Goal: Task Accomplishment & Management: Complete application form

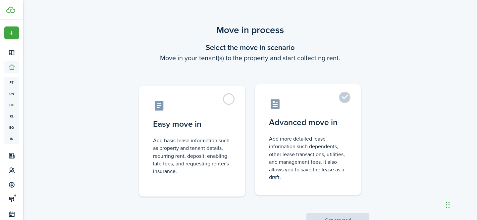
click at [333, 111] on label "Advanced move in Add more detailed lease information such dependents, other lea…" at bounding box center [308, 140] width 106 height 111
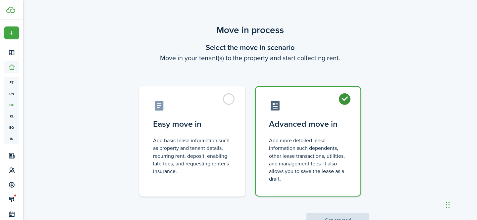
radio input "true"
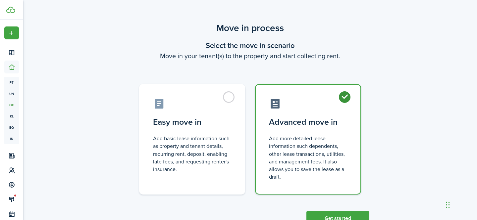
scroll to position [26, 0]
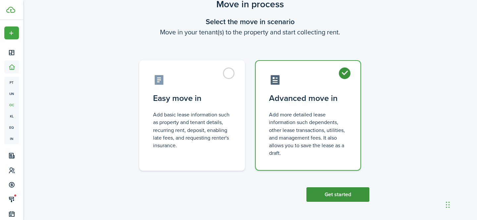
click at [325, 195] on button "Get started" at bounding box center [338, 195] width 63 height 15
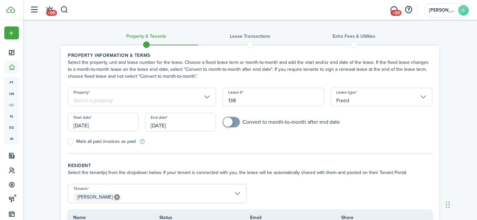
click at [204, 99] on input "Property" at bounding box center [142, 97] width 148 height 19
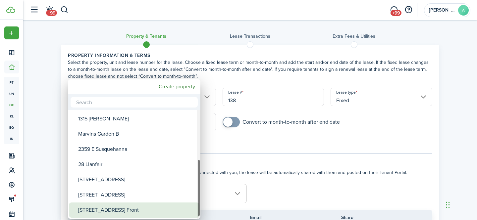
click at [150, 211] on div "[STREET_ADDRESS] Front" at bounding box center [136, 210] width 117 height 15
type input "[STREET_ADDRESS] Front"
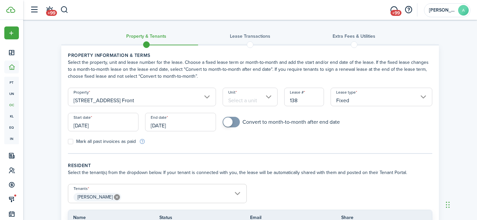
click at [256, 102] on input "Unit" at bounding box center [250, 97] width 55 height 19
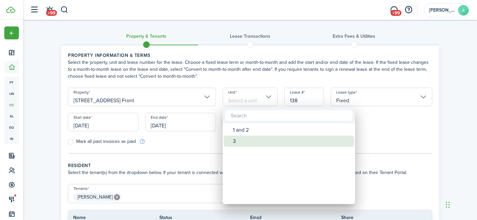
click at [248, 141] on div "3" at bounding box center [291, 141] width 117 height 11
type input "3"
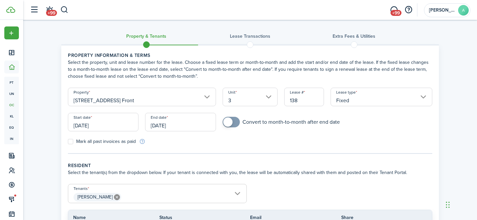
scroll to position [3, 0]
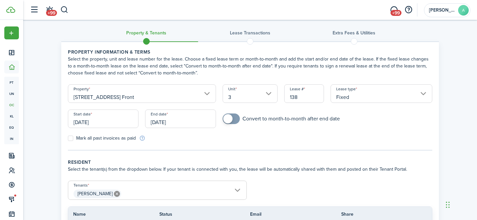
click at [97, 122] on input "[DATE]" at bounding box center [103, 119] width 71 height 19
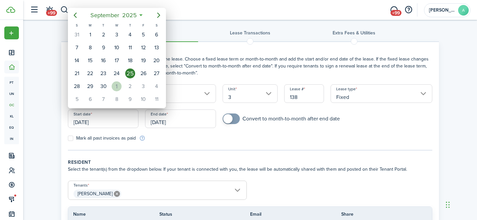
click at [116, 86] on div "1" at bounding box center [117, 87] width 10 height 10
type input "[DATE]"
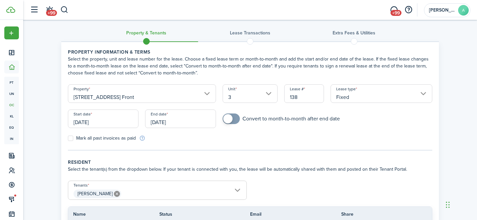
scroll to position [0, 0]
click at [177, 120] on input "[DATE]" at bounding box center [180, 119] width 71 height 19
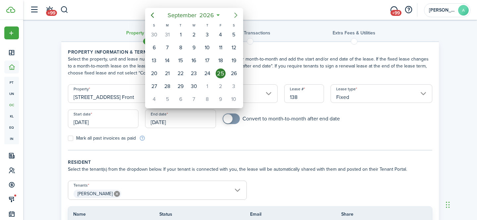
click at [237, 14] on icon "Next page" at bounding box center [236, 15] width 8 height 8
click at [238, 14] on icon "Next page" at bounding box center [236, 15] width 8 height 8
click at [168, 88] on div "30" at bounding box center [168, 87] width 10 height 10
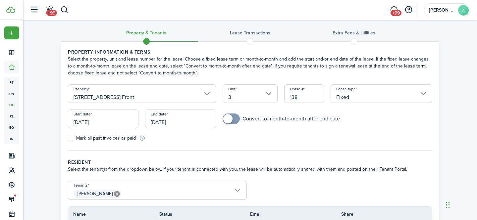
click at [165, 122] on input "[DATE]" at bounding box center [180, 119] width 71 height 19
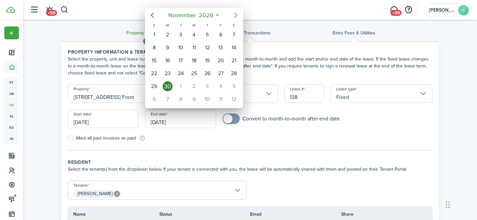
click at [235, 14] on icon "Next page" at bounding box center [236, 15] width 3 height 5
click at [211, 87] on div "31" at bounding box center [208, 87] width 10 height 10
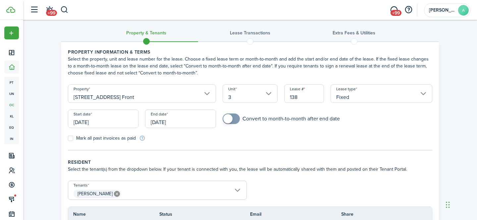
click at [177, 125] on input "[DATE]" at bounding box center [180, 119] width 71 height 19
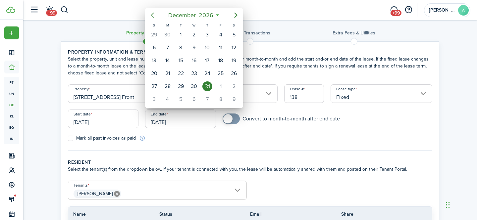
click at [153, 14] on icon "Previous page" at bounding box center [153, 15] width 8 height 8
click at [158, 122] on div at bounding box center [239, 110] width 584 height 327
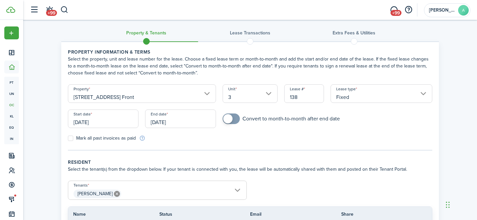
click at [161, 124] on input "[DATE]" at bounding box center [180, 119] width 71 height 19
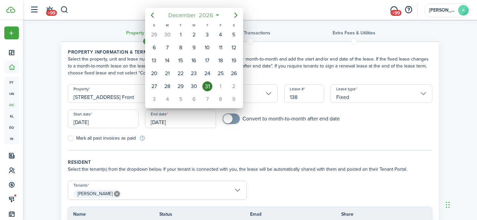
click at [216, 16] on mbsc-button "[DATE]" at bounding box center [190, 15] width 53 height 12
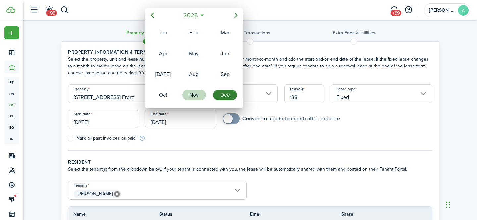
click at [200, 96] on div "Nov" at bounding box center [194, 95] width 24 height 11
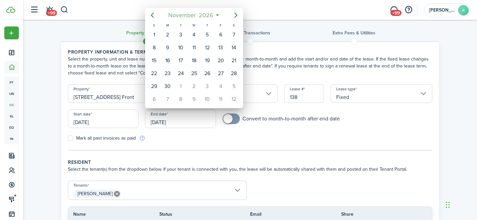
click at [213, 16] on span "2026" at bounding box center [206, 15] width 18 height 12
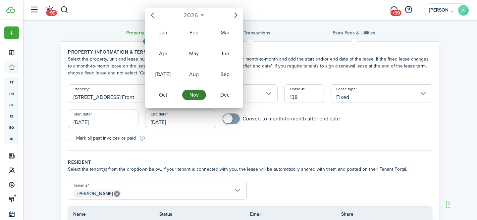
click at [203, 15] on icon at bounding box center [202, 15] width 7 height 7
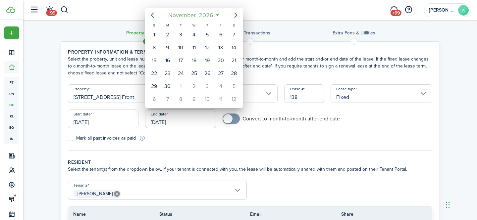
click at [210, 15] on span "2026" at bounding box center [206, 15] width 18 height 12
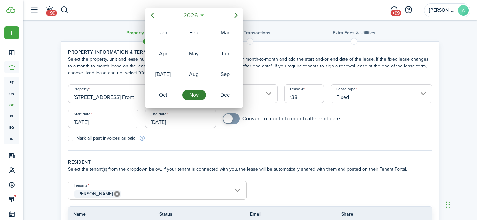
click at [202, 16] on icon at bounding box center [202, 15] width 7 height 7
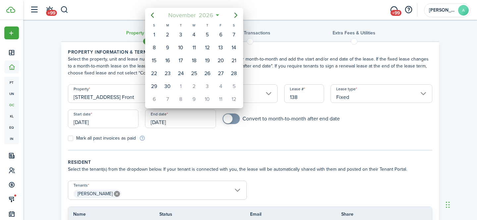
click at [207, 16] on span "2026" at bounding box center [206, 15] width 18 height 12
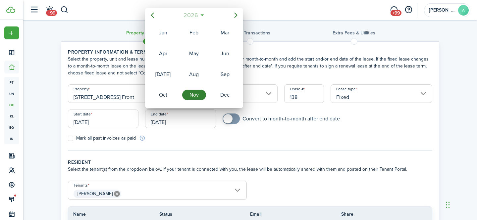
click at [189, 16] on span "2026" at bounding box center [191, 15] width 18 height 12
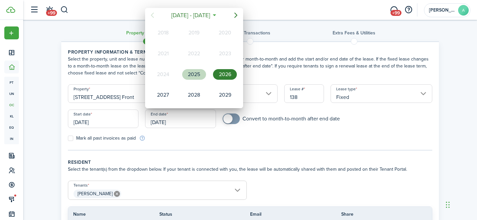
click at [198, 76] on div "2025" at bounding box center [194, 74] width 24 height 11
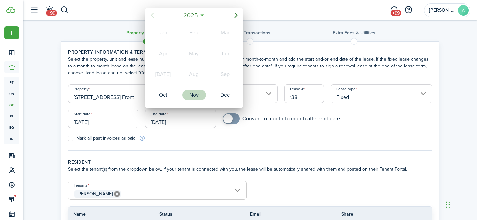
click at [195, 99] on div "Nov" at bounding box center [194, 95] width 24 height 11
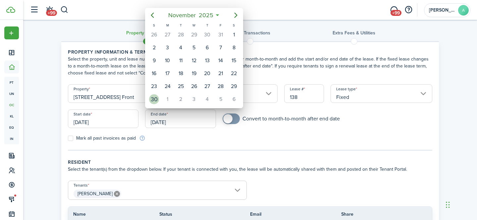
click at [156, 101] on div "30" at bounding box center [154, 99] width 10 height 10
type input "[DATE]"
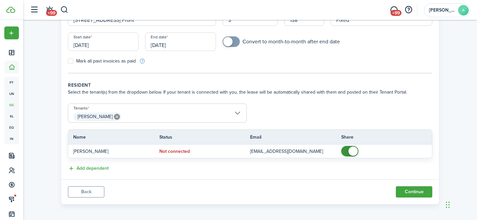
scroll to position [83, 0]
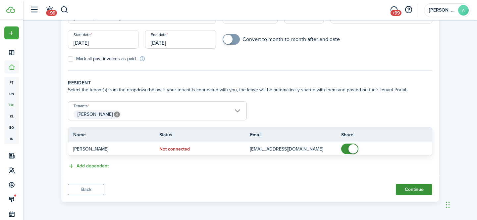
click at [412, 191] on button "Continue" at bounding box center [414, 189] width 36 height 11
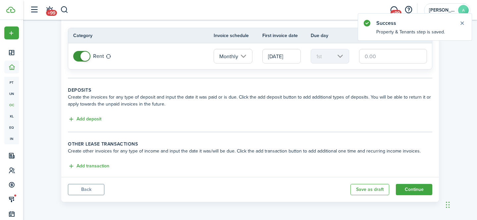
scroll to position [18, 0]
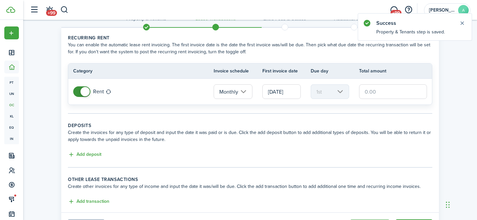
click at [367, 93] on input "text" at bounding box center [393, 92] width 68 height 15
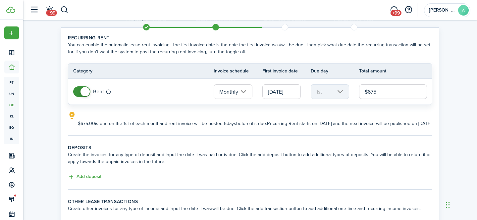
click at [261, 136] on tc-wizard-step "Recurring rent You can enable the automatic lease rent invoicing. The first inv…" at bounding box center [250, 85] width 365 height 102
type input "$675.00"
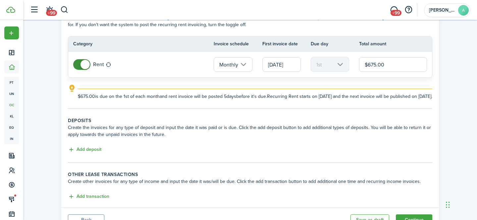
scroll to position [82, 0]
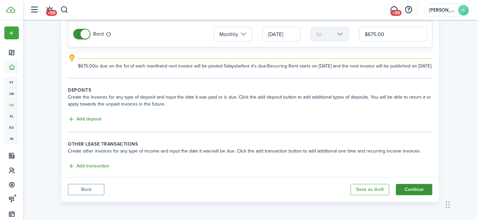
click at [410, 187] on button "Continue" at bounding box center [414, 189] width 36 height 11
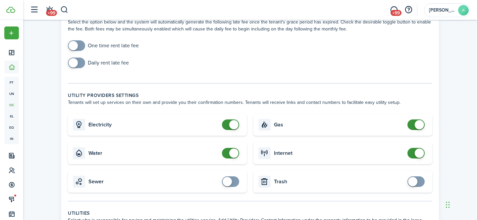
scroll to position [65, 0]
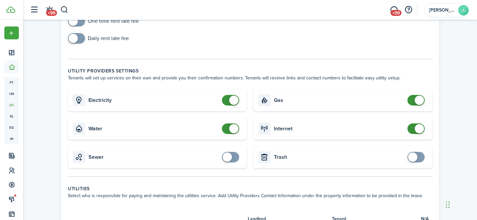
checkbox input "false"
click at [233, 99] on span at bounding box center [233, 100] width 9 height 9
checkbox input "false"
click at [235, 131] on span at bounding box center [233, 128] width 9 height 9
checkbox input "false"
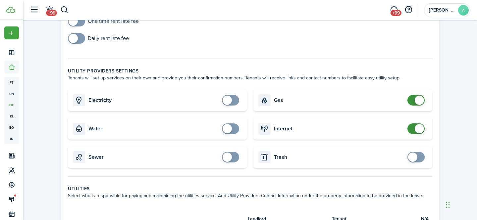
click at [420, 101] on span at bounding box center [419, 100] width 9 height 9
click at [418, 131] on span at bounding box center [419, 128] width 9 height 9
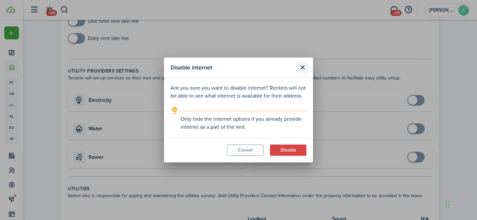
click at [302, 67] on button "Close modal" at bounding box center [302, 67] width 11 height 11
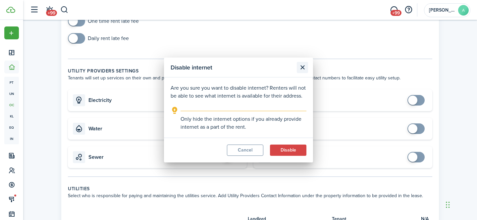
checkbox input "true"
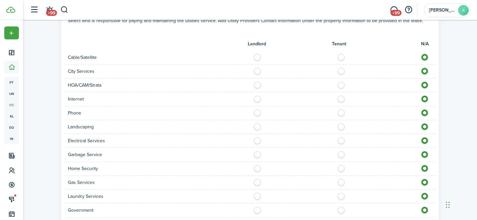
scroll to position [215, 0]
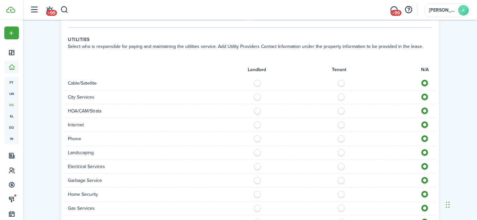
click at [340, 83] on label at bounding box center [344, 81] width 12 height 3
radio input "true"
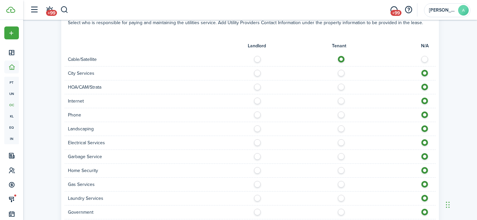
scroll to position [243, 0]
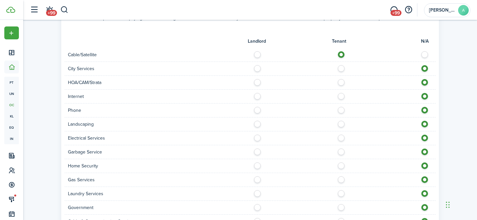
click at [341, 96] on label at bounding box center [344, 94] width 12 height 3
radio input "true"
click at [341, 110] on label at bounding box center [344, 108] width 12 height 3
radio input "true"
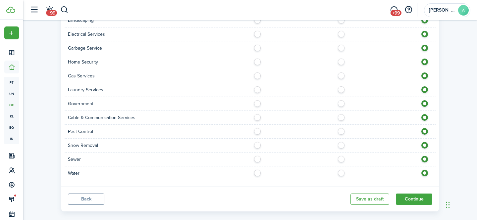
scroll to position [348, 0]
click at [341, 60] on label at bounding box center [344, 59] width 12 height 3
click at [341, 61] on label at bounding box center [344, 59] width 12 height 3
click at [424, 61] on label at bounding box center [427, 59] width 12 height 3
radio input "false"
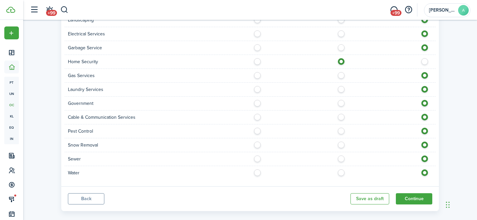
radio input "true"
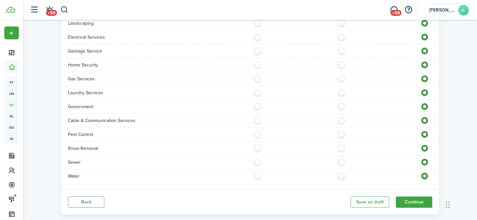
scroll to position [357, 0]
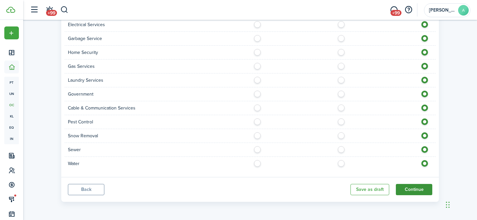
click at [411, 192] on button "Continue" at bounding box center [414, 189] width 36 height 11
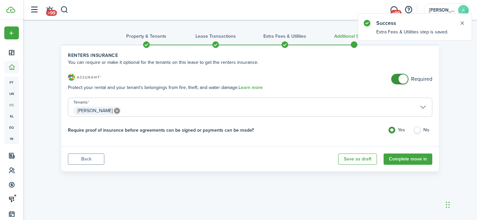
checkbox input "false"
click at [404, 79] on span at bounding box center [403, 79] width 9 height 9
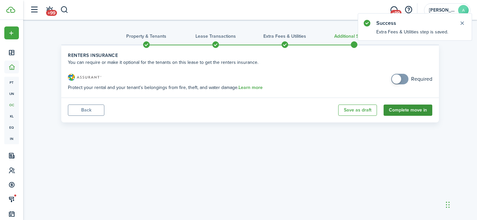
click at [407, 111] on button "Complete move in" at bounding box center [408, 110] width 49 height 11
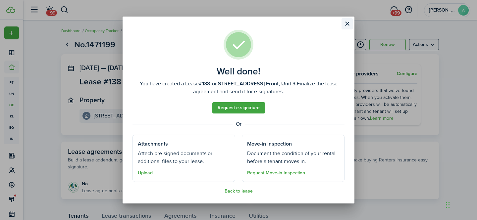
click at [347, 23] on button "Close modal" at bounding box center [347, 23] width 11 height 11
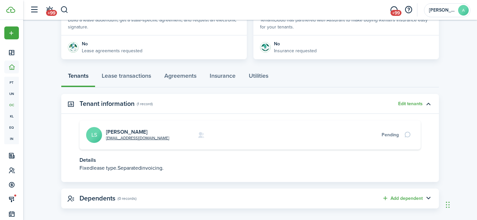
scroll to position [131, 0]
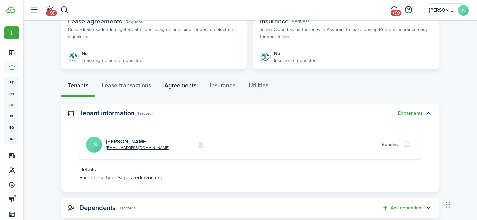
click at [176, 87] on link "Agreements" at bounding box center [180, 87] width 45 height 20
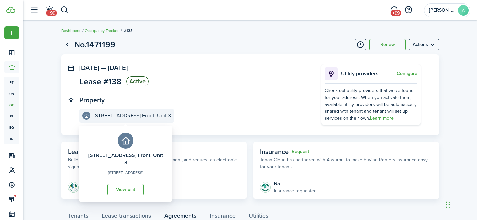
scroll to position [52, 0]
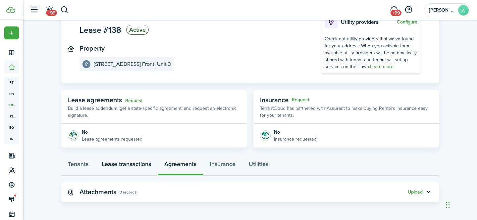
click at [129, 164] on link "Lease transactions" at bounding box center [126, 166] width 63 height 20
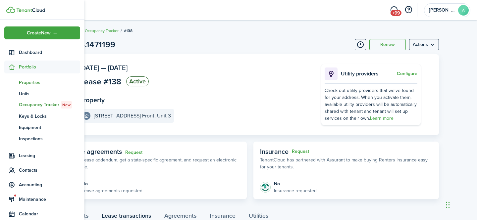
click at [28, 81] on span "Properties" at bounding box center [49, 82] width 61 height 7
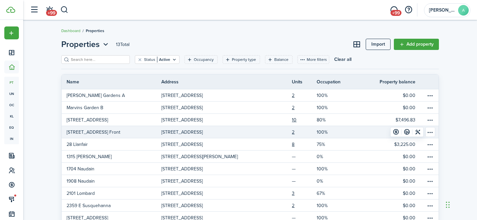
click at [112, 131] on p "[STREET_ADDRESS] Front" at bounding box center [94, 132] width 54 height 7
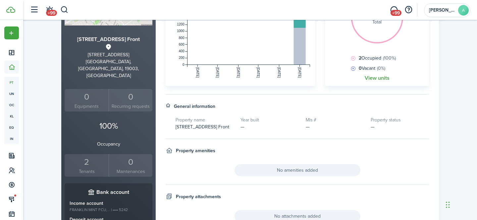
scroll to position [159, 0]
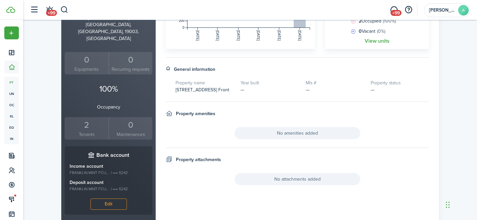
click at [87, 119] on div "2" at bounding box center [86, 125] width 41 height 13
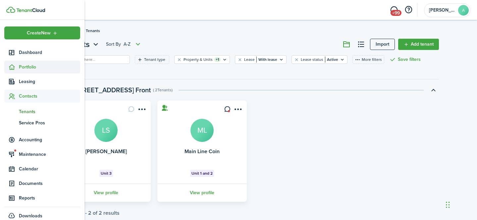
click at [26, 67] on span "Portfolio" at bounding box center [49, 67] width 61 height 7
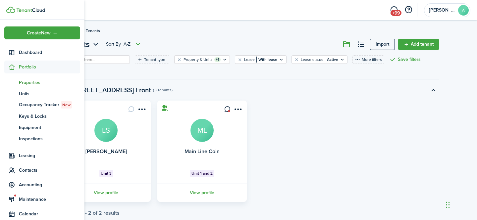
click at [29, 82] on span "Properties" at bounding box center [49, 82] width 61 height 7
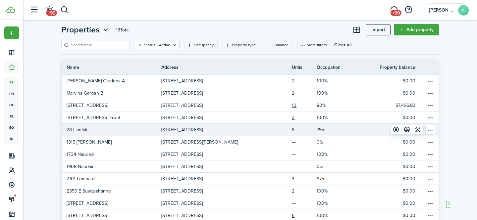
scroll to position [17, 0]
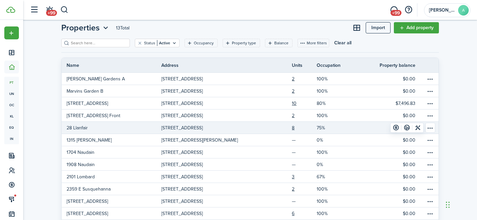
click at [82, 124] on link "28 Llanfair" at bounding box center [112, 128] width 100 height 12
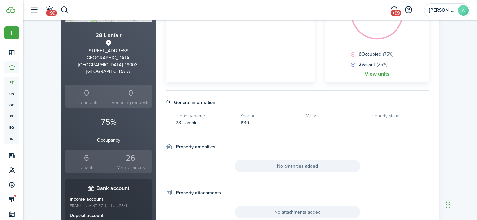
scroll to position [155, 0]
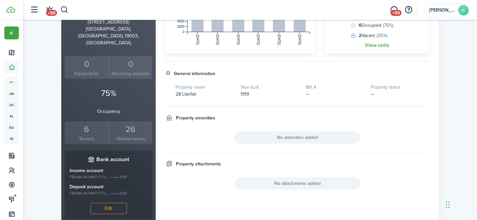
click at [86, 123] on div "6" at bounding box center [86, 129] width 41 height 13
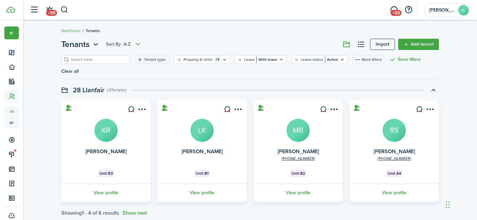
scroll to position [4, 0]
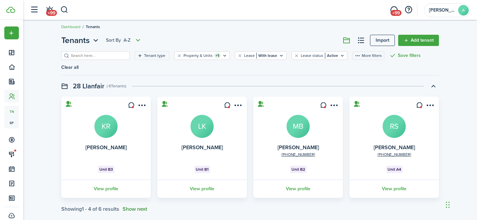
click at [135, 207] on button "Show next" at bounding box center [135, 210] width 25 height 6
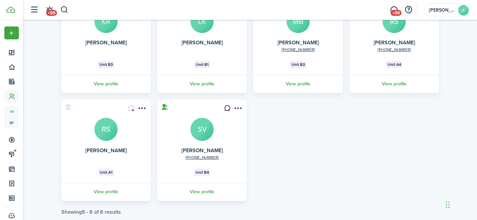
scroll to position [112, 0]
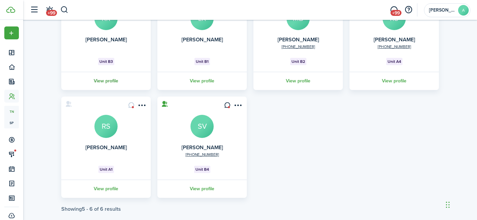
click at [108, 180] on link "View profile" at bounding box center [106, 189] width 92 height 18
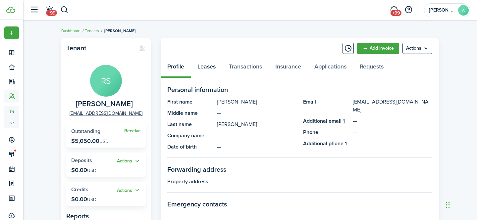
click at [205, 68] on link "Leases" at bounding box center [206, 68] width 31 height 20
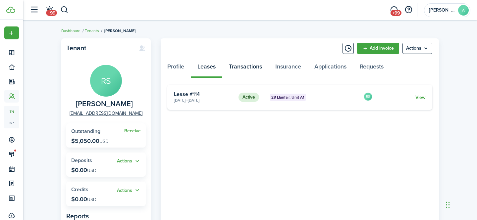
click at [246, 66] on link "Transactions" at bounding box center [245, 68] width 46 height 20
